Goal: Information Seeking & Learning: Learn about a topic

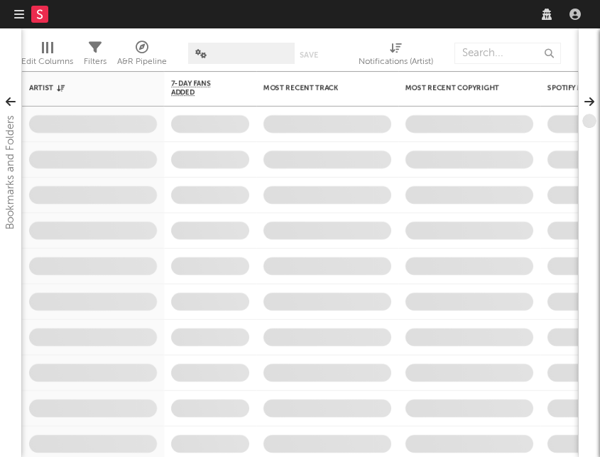
select select "recorded_music"
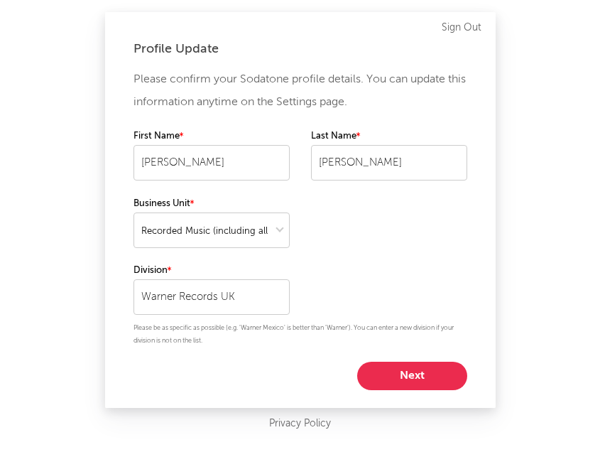
click at [410, 377] on button "Next" at bounding box center [412, 376] width 110 height 28
select select "marketing"
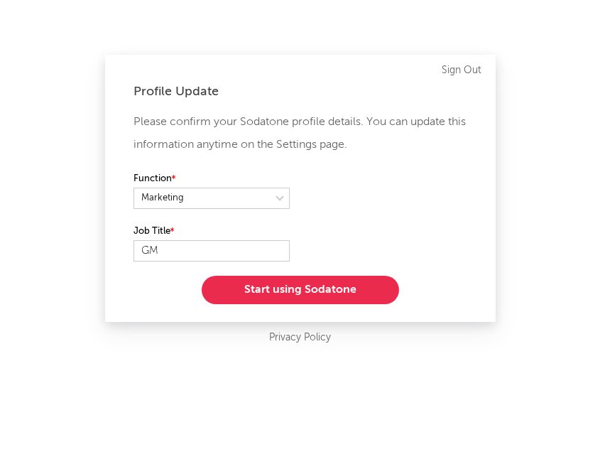
click at [313, 298] on button "Start using Sodatone" at bounding box center [300, 290] width 197 height 28
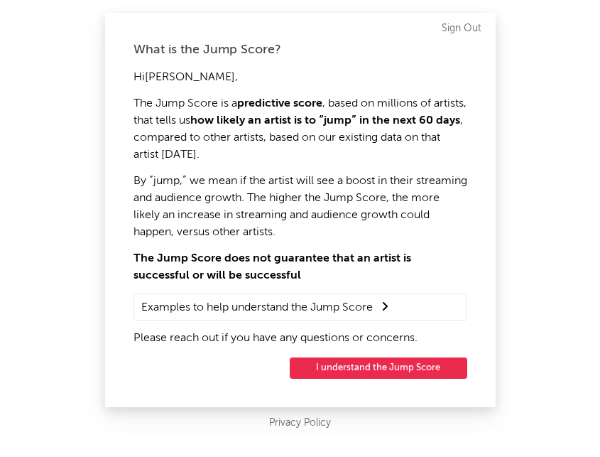
click at [368, 364] on button "I understand the Jump Score" at bounding box center [379, 367] width 178 height 21
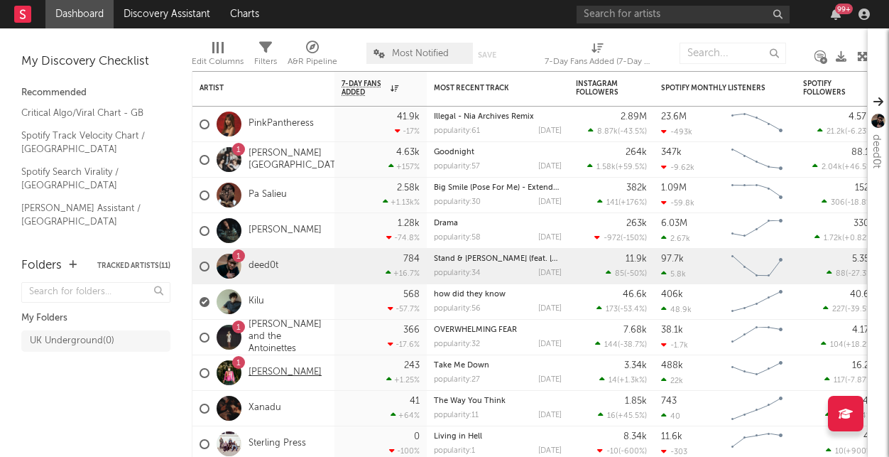
click at [322, 369] on link "[PERSON_NAME]" at bounding box center [285, 373] width 73 height 12
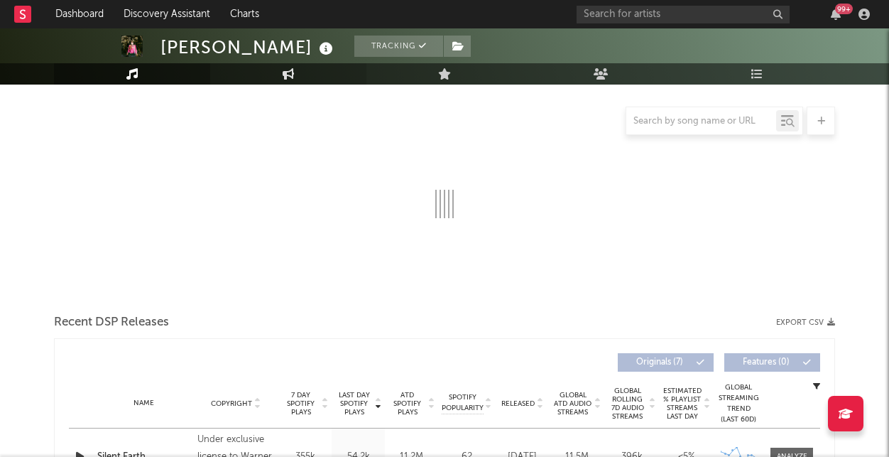
select select "6m"
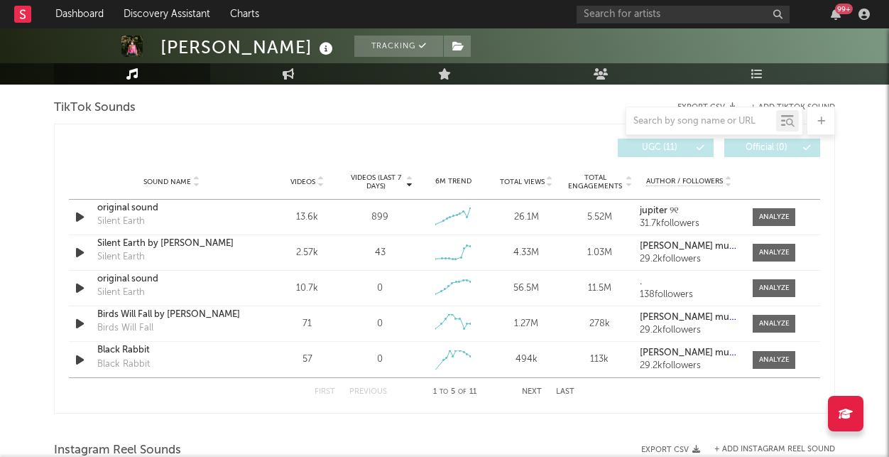
scroll to position [994, 0]
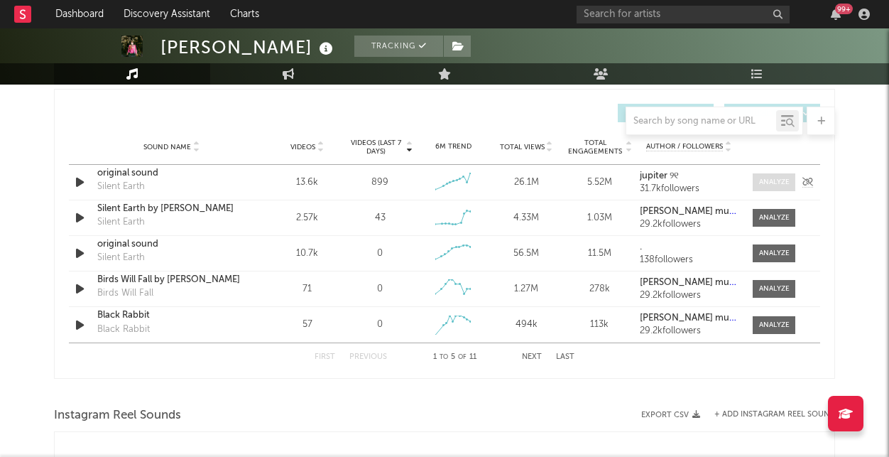
click at [600, 185] on div at bounding box center [774, 182] width 31 height 11
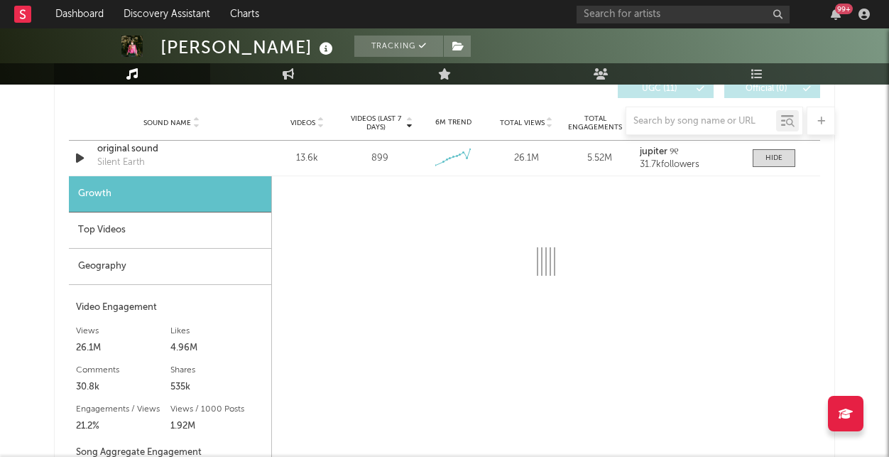
scroll to position [1034, 0]
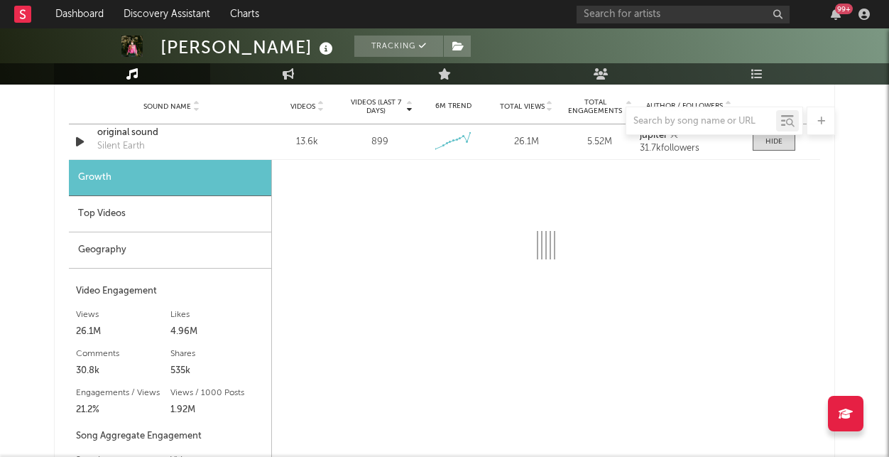
select select "6m"
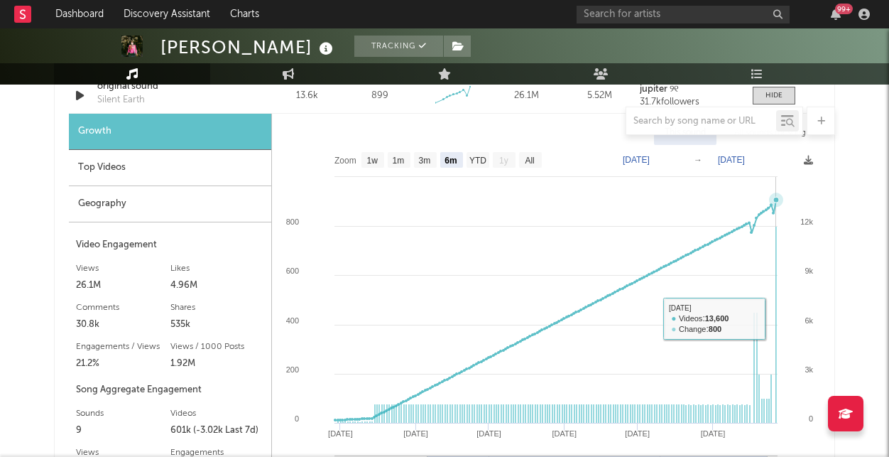
scroll to position [1098, 0]
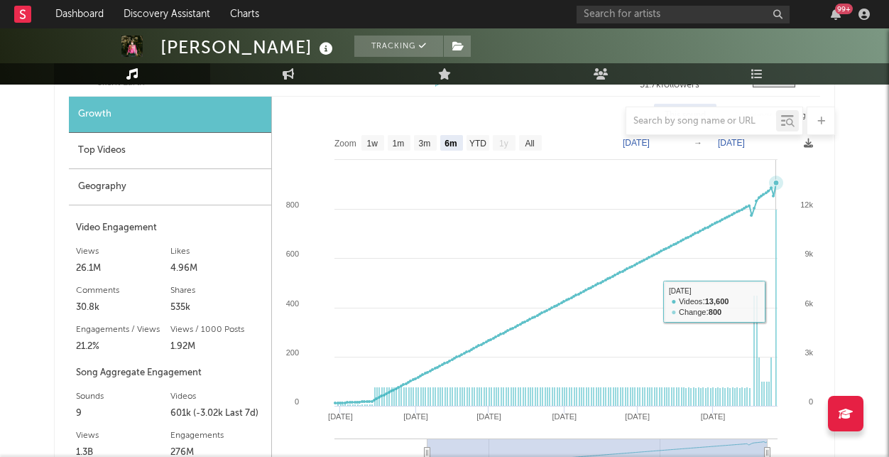
click at [600, 383] on rect at bounding box center [776, 308] width 1 height 197
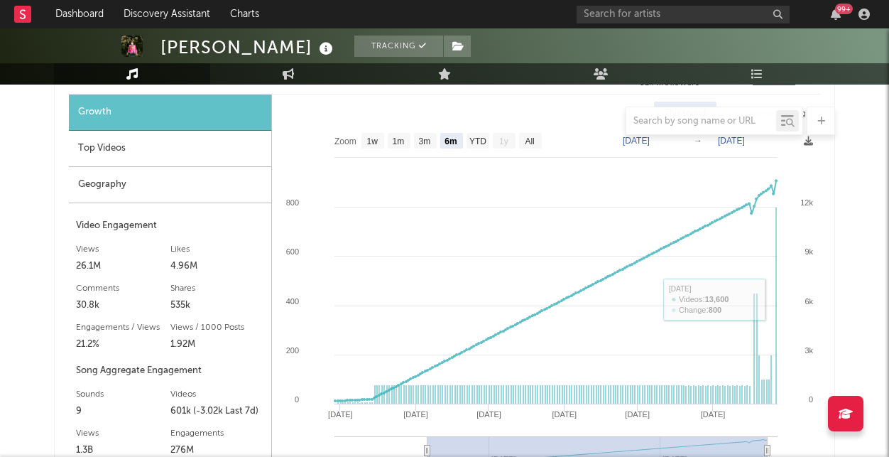
scroll to position [1083, 0]
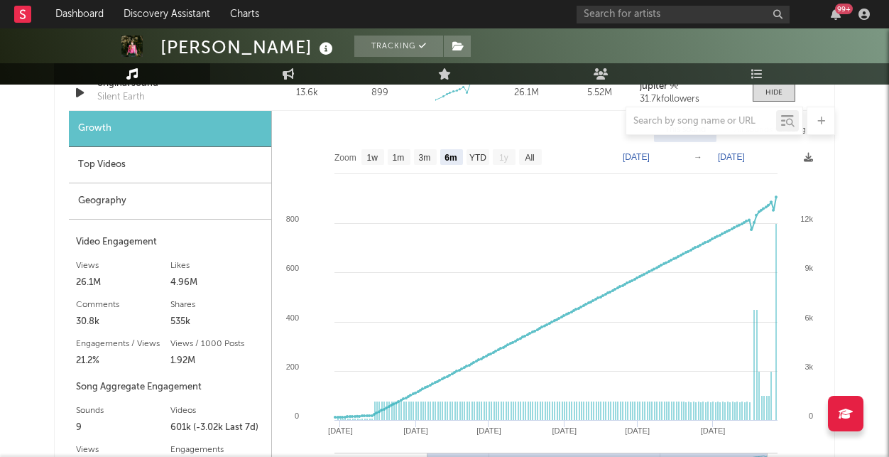
click at [223, 161] on div "Top Videos" at bounding box center [170, 165] width 202 height 36
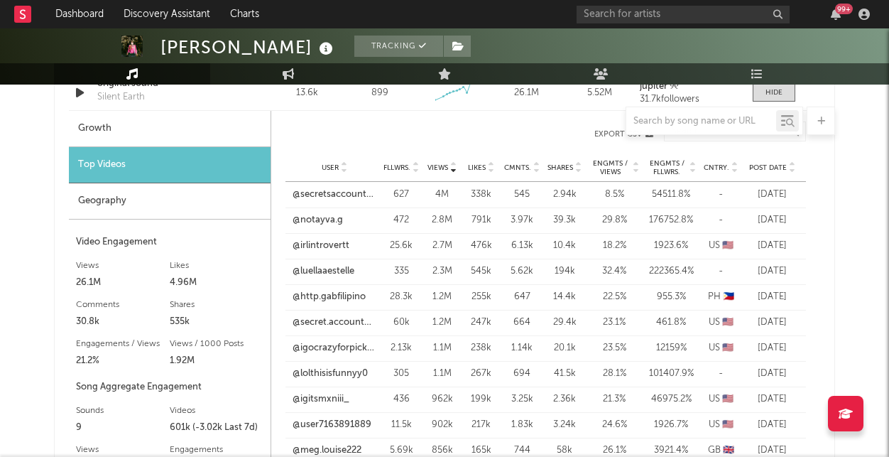
click at [600, 171] on span "Post Date" at bounding box center [768, 167] width 38 height 9
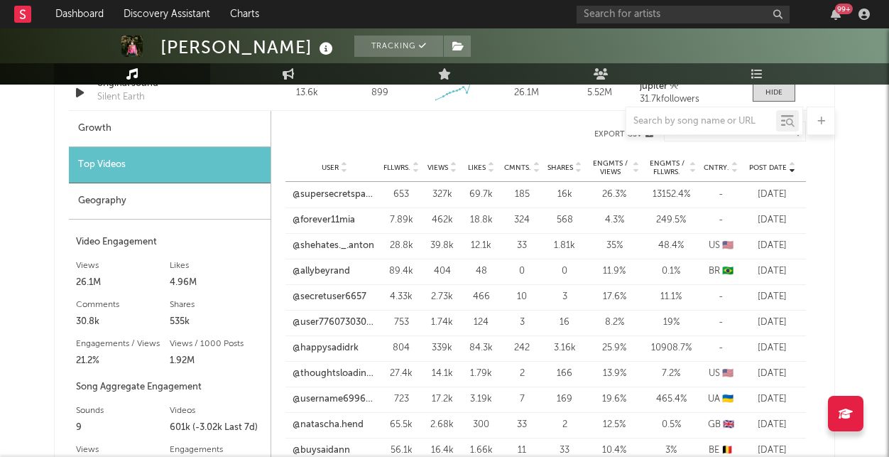
click at [140, 128] on div at bounding box center [444, 121] width 781 height 28
click at [89, 127] on div at bounding box center [444, 121] width 781 height 28
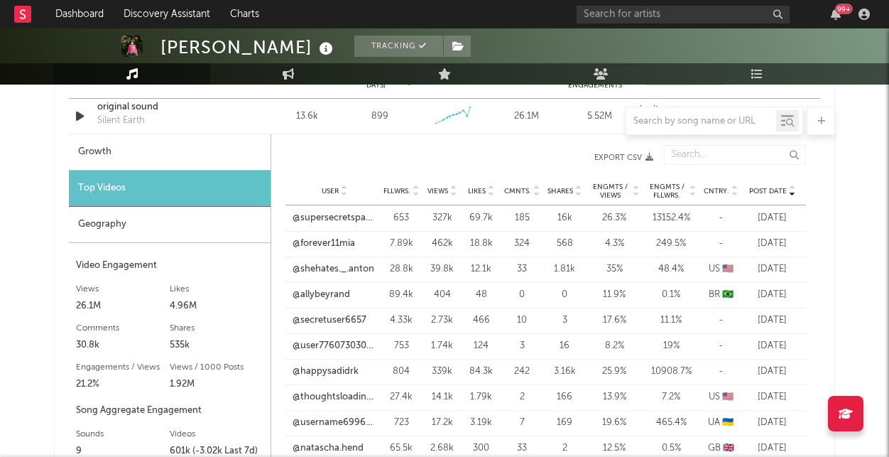
scroll to position [1049, 0]
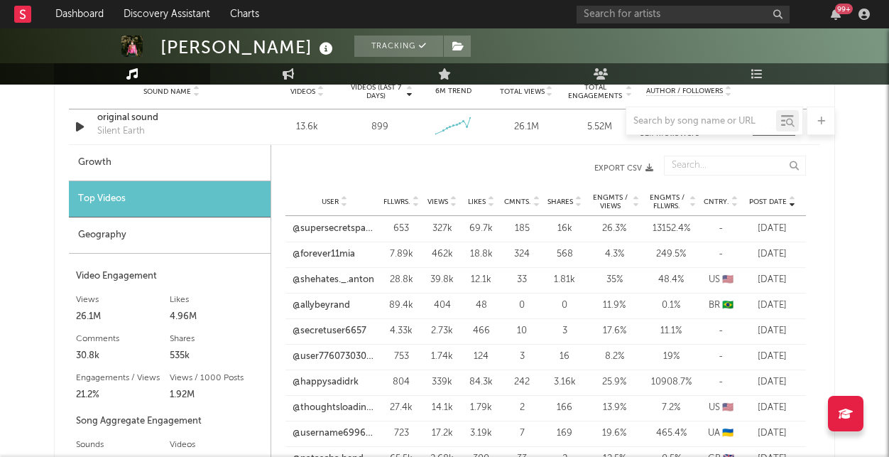
click at [107, 158] on div "Growth" at bounding box center [170, 163] width 202 height 36
select select "6m"
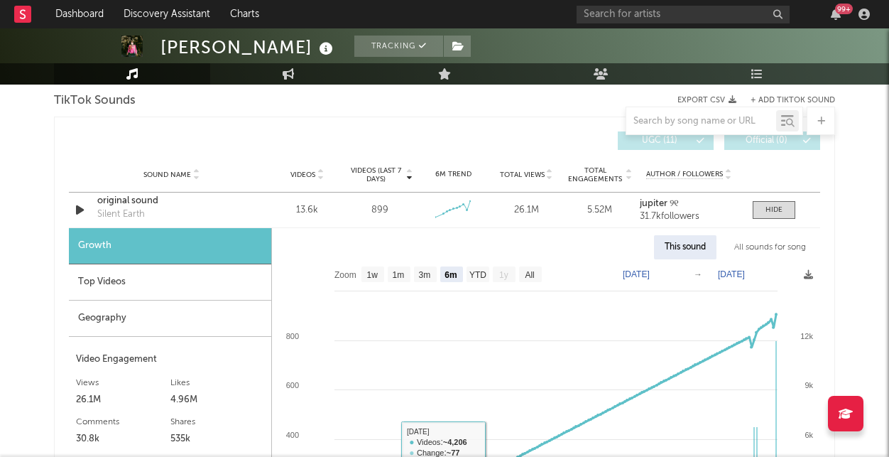
scroll to position [964, 0]
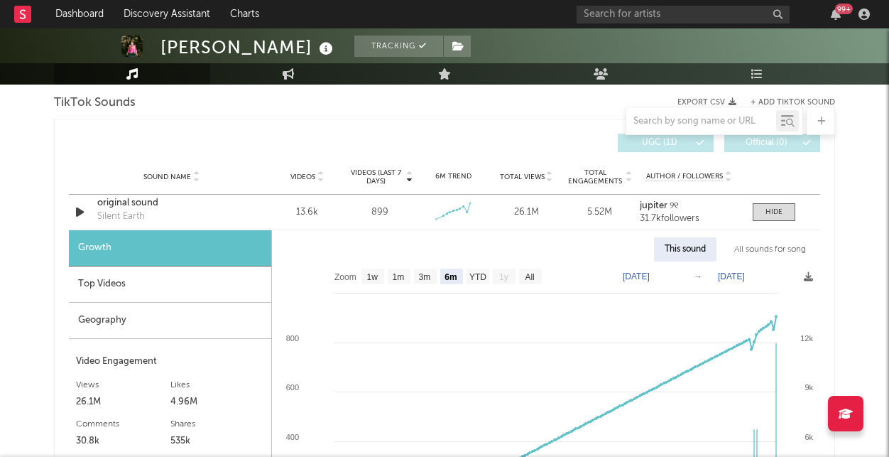
click at [600, 251] on div "This sound" at bounding box center [685, 249] width 63 height 24
click at [600, 255] on div "This sound" at bounding box center [685, 249] width 63 height 24
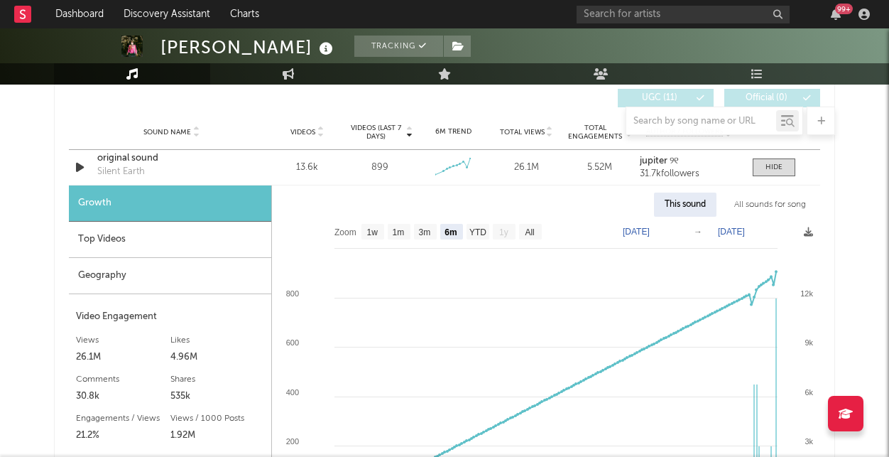
click at [600, 205] on div "This sound" at bounding box center [685, 205] width 63 height 24
click at [600, 210] on div "All sounds for song" at bounding box center [770, 205] width 93 height 24
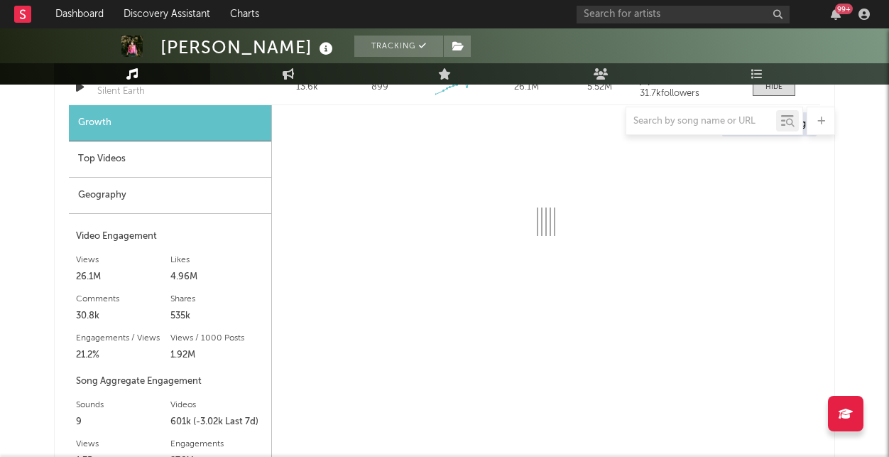
select select "1w"
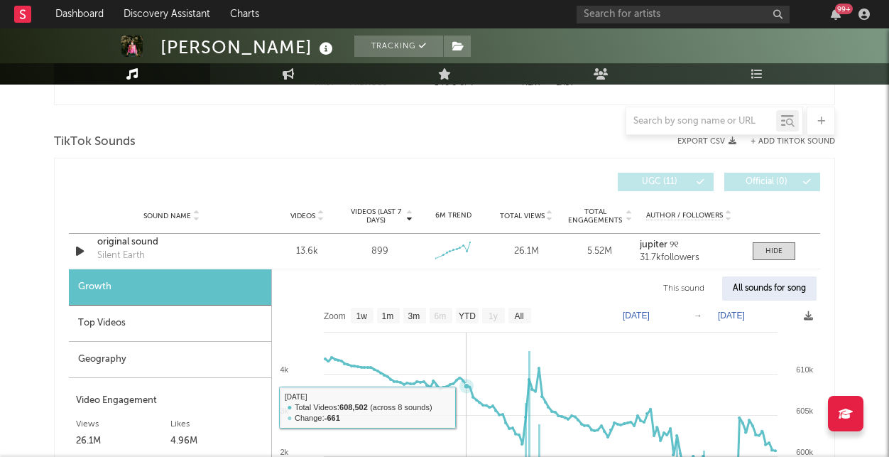
scroll to position [927, 0]
